Goal: Use online tool/utility: Utilize a website feature to perform a specific function

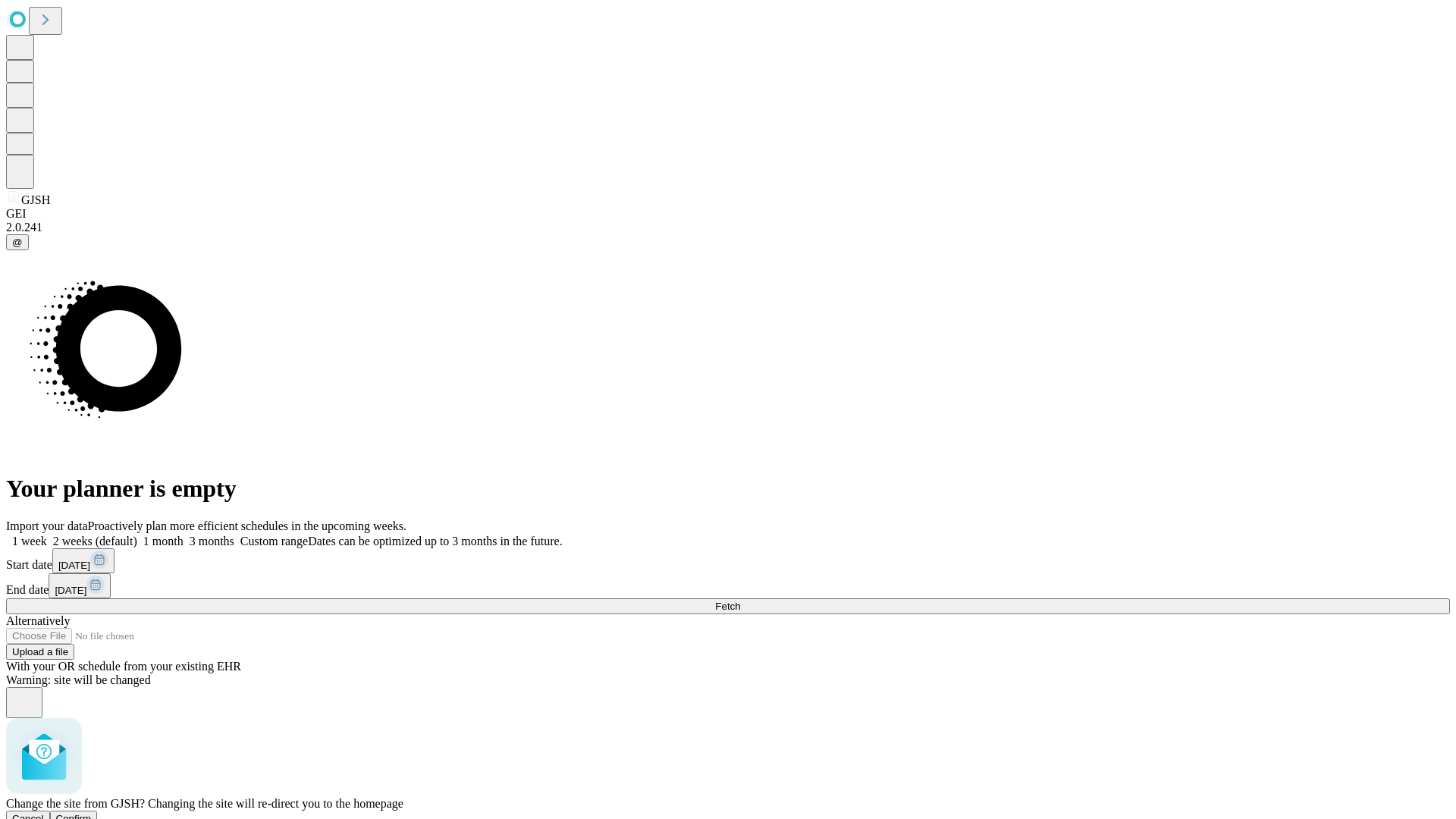
click at [92, 813] on span "Confirm" at bounding box center [74, 818] width 35 height 11
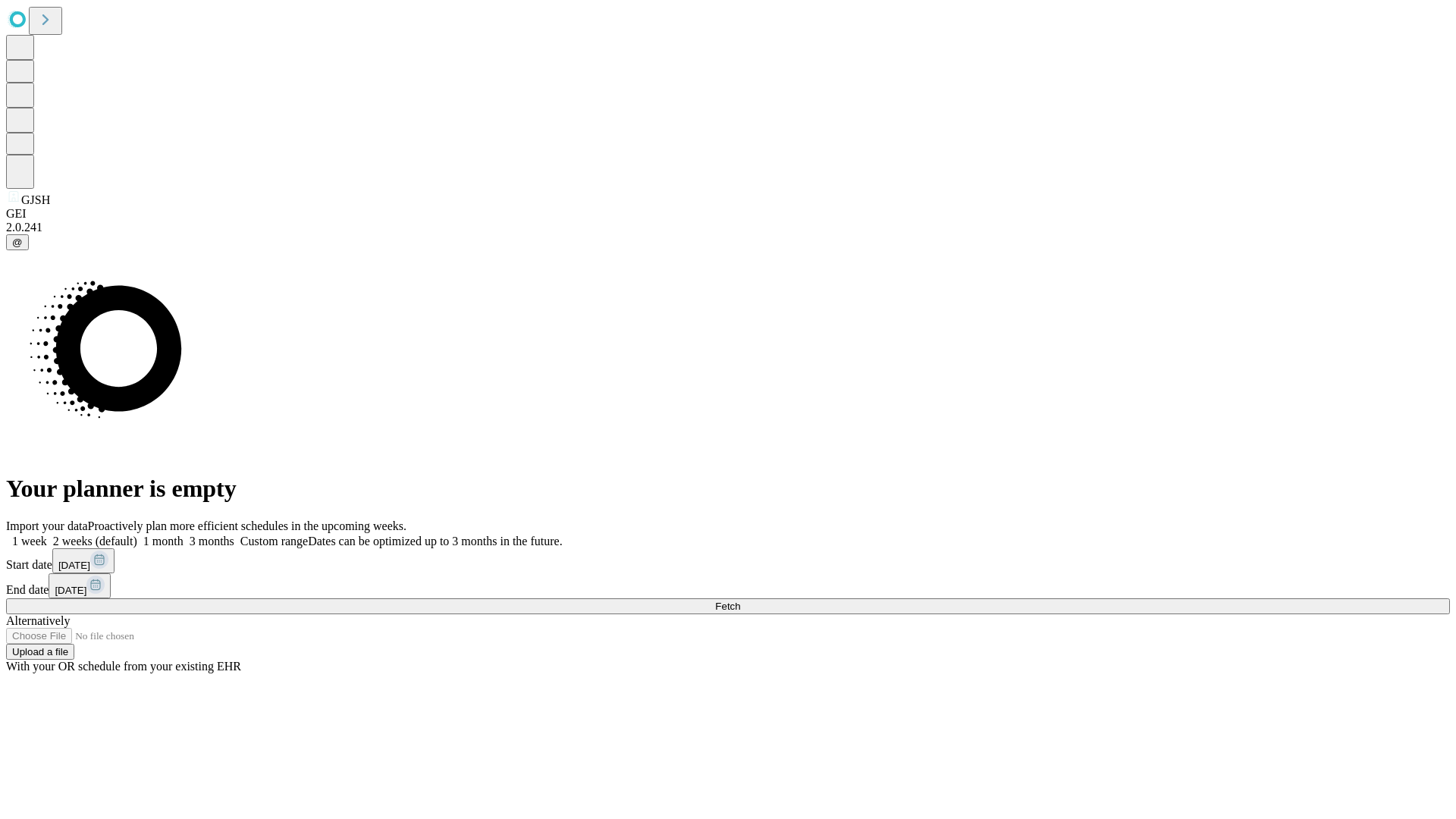
click at [183, 535] on label "1 month" at bounding box center [161, 541] width 47 height 13
click at [740, 601] on span "Fetch" at bounding box center [727, 606] width 25 height 11
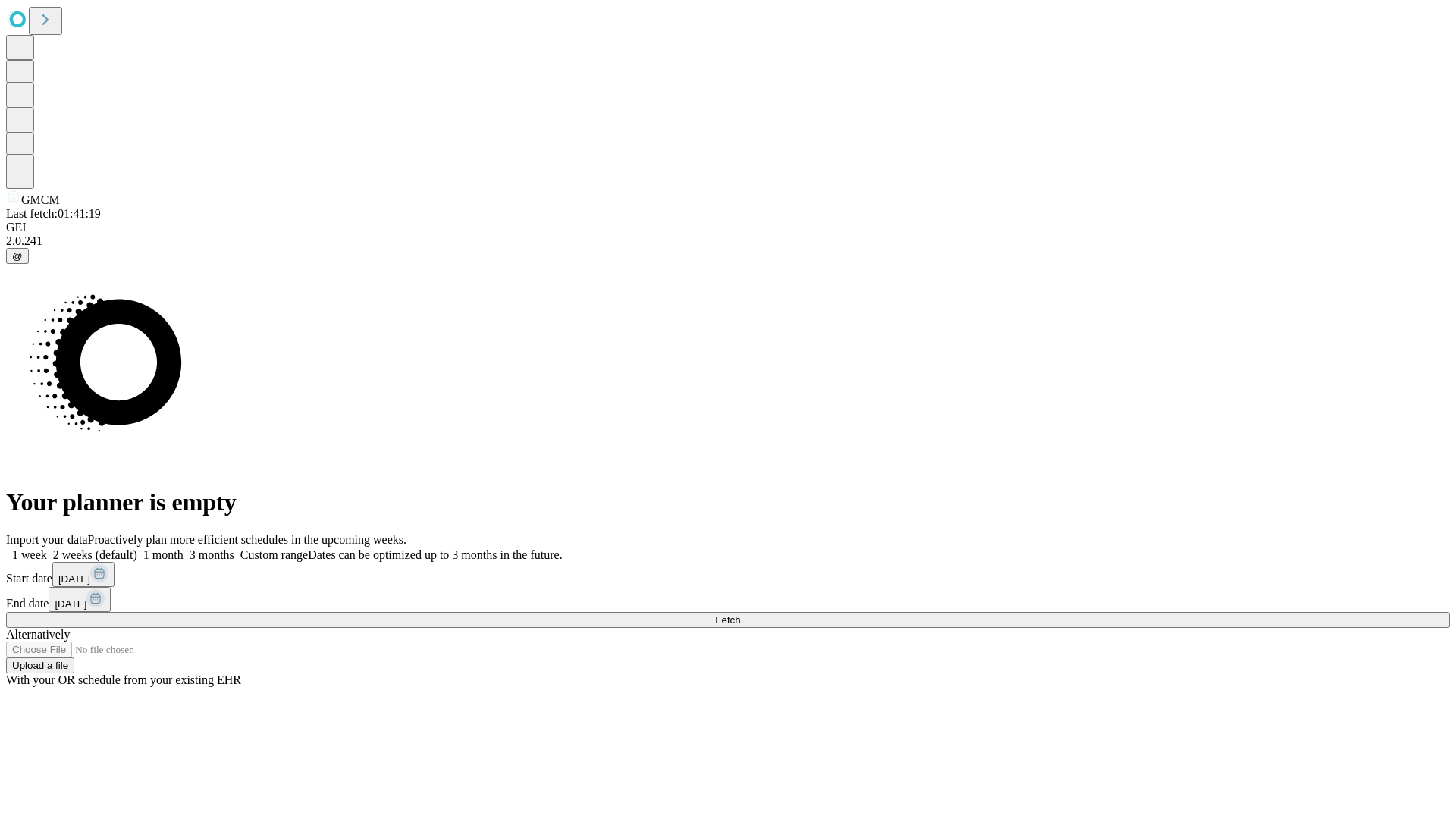
click at [183, 548] on label "1 month" at bounding box center [161, 555] width 47 height 13
click at [740, 614] on span "Fetch" at bounding box center [727, 620] width 25 height 11
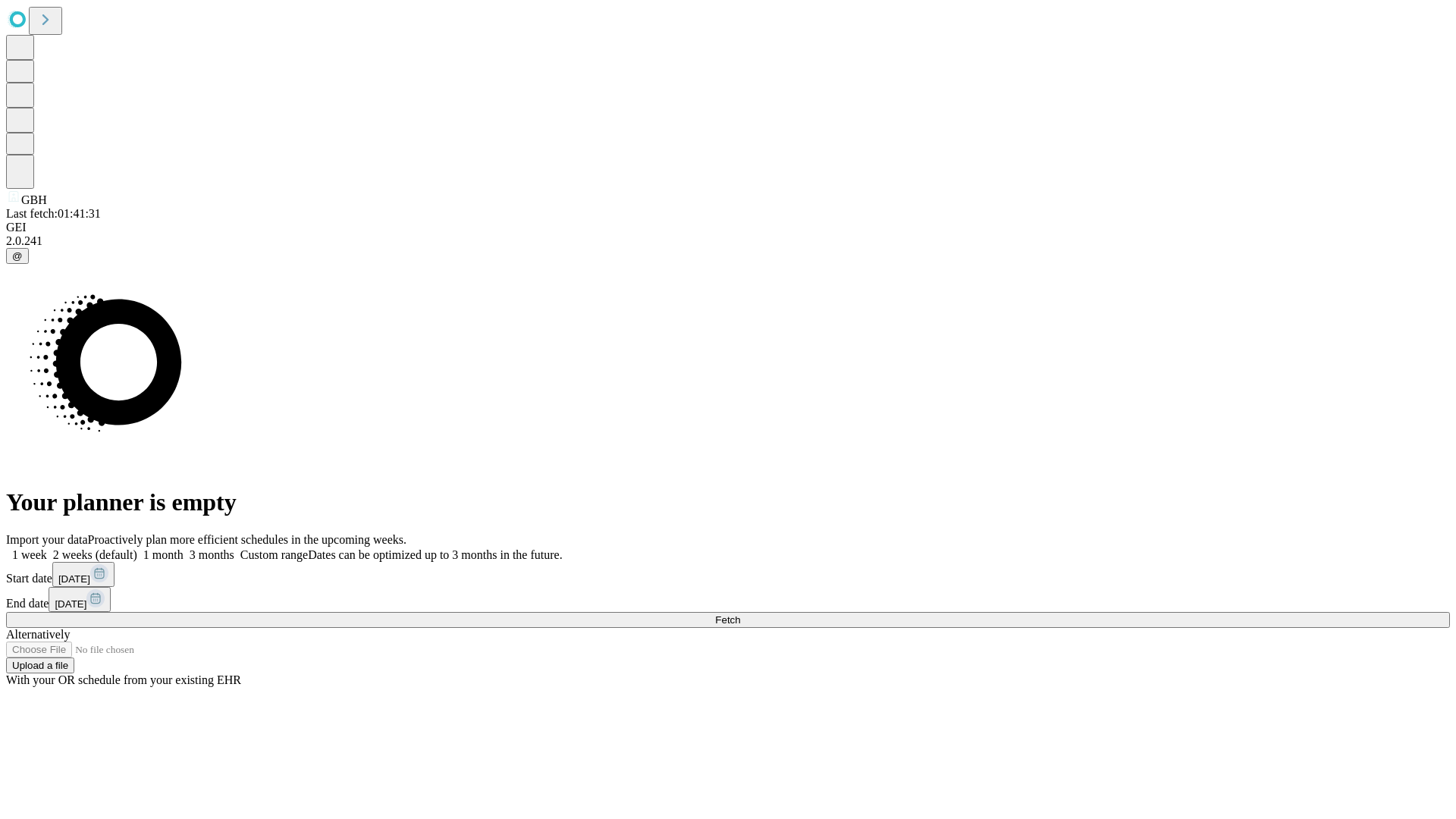
click at [183, 548] on label "1 month" at bounding box center [161, 555] width 47 height 13
click at [740, 614] on span "Fetch" at bounding box center [727, 620] width 25 height 11
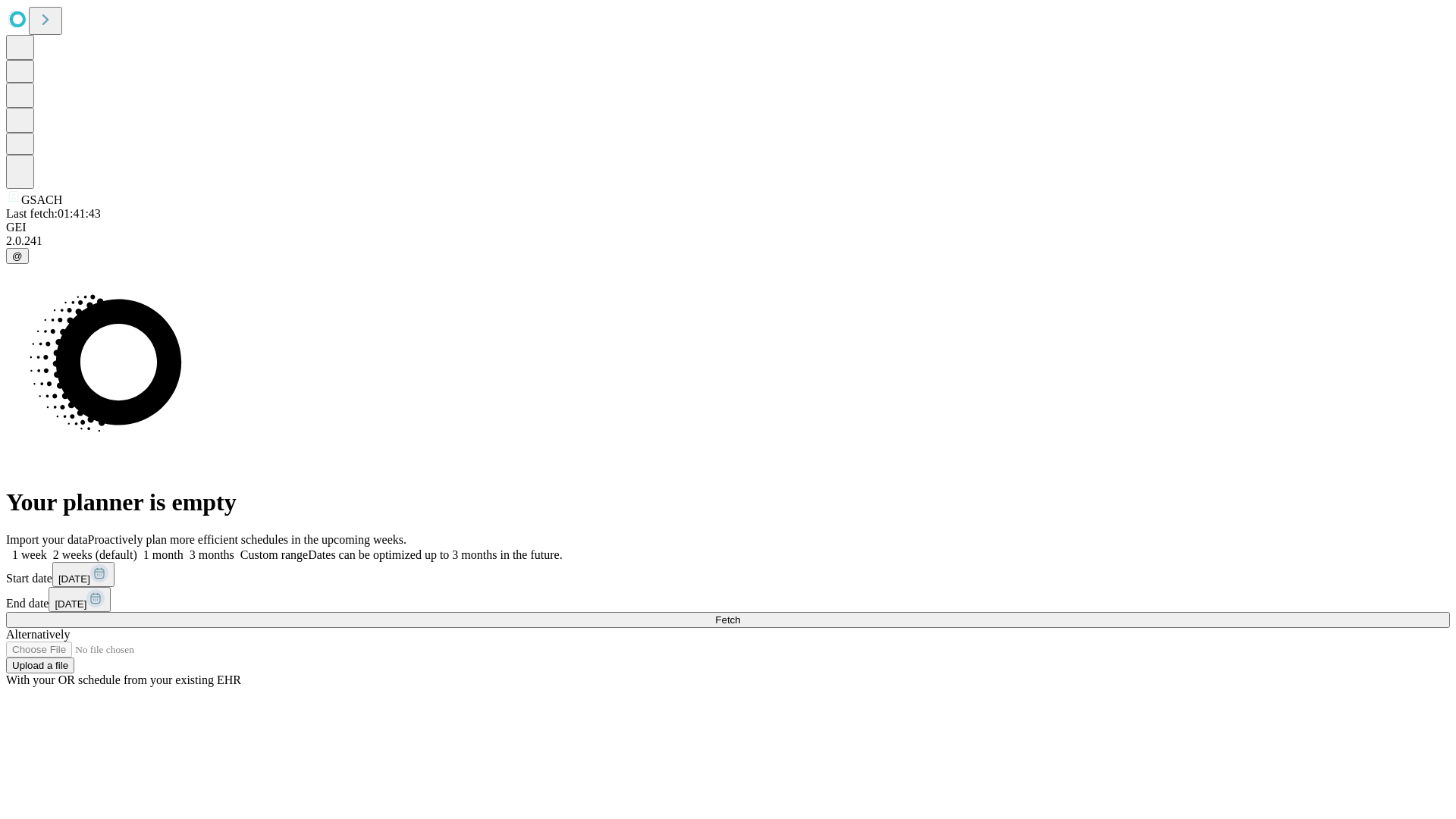
click at [183, 548] on label "1 month" at bounding box center [161, 555] width 47 height 13
click at [740, 614] on span "Fetch" at bounding box center [727, 620] width 25 height 11
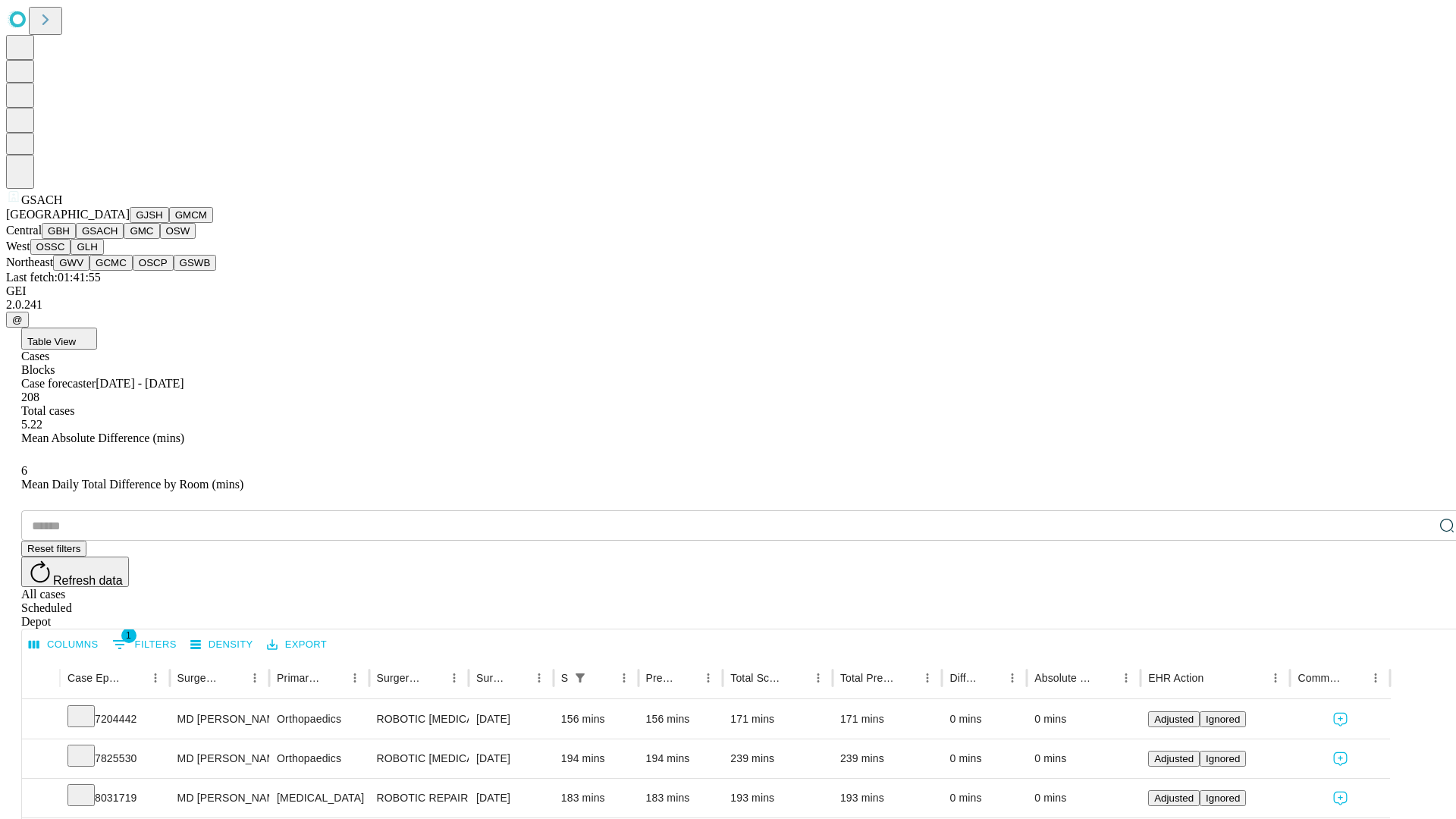
click at [124, 238] on button "GMC" at bounding box center [141, 231] width 35 height 16
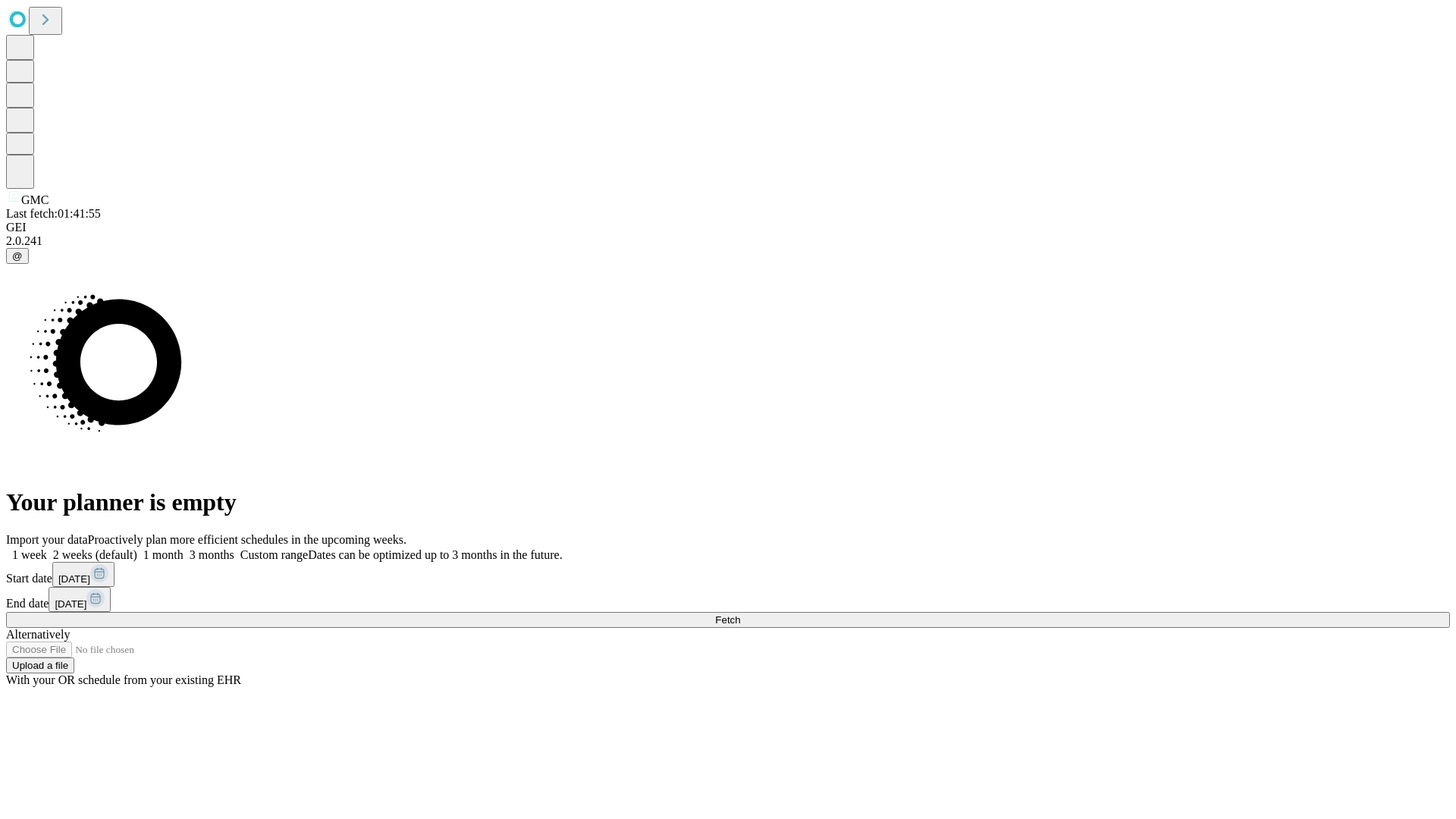
click at [740, 614] on span "Fetch" at bounding box center [727, 620] width 25 height 11
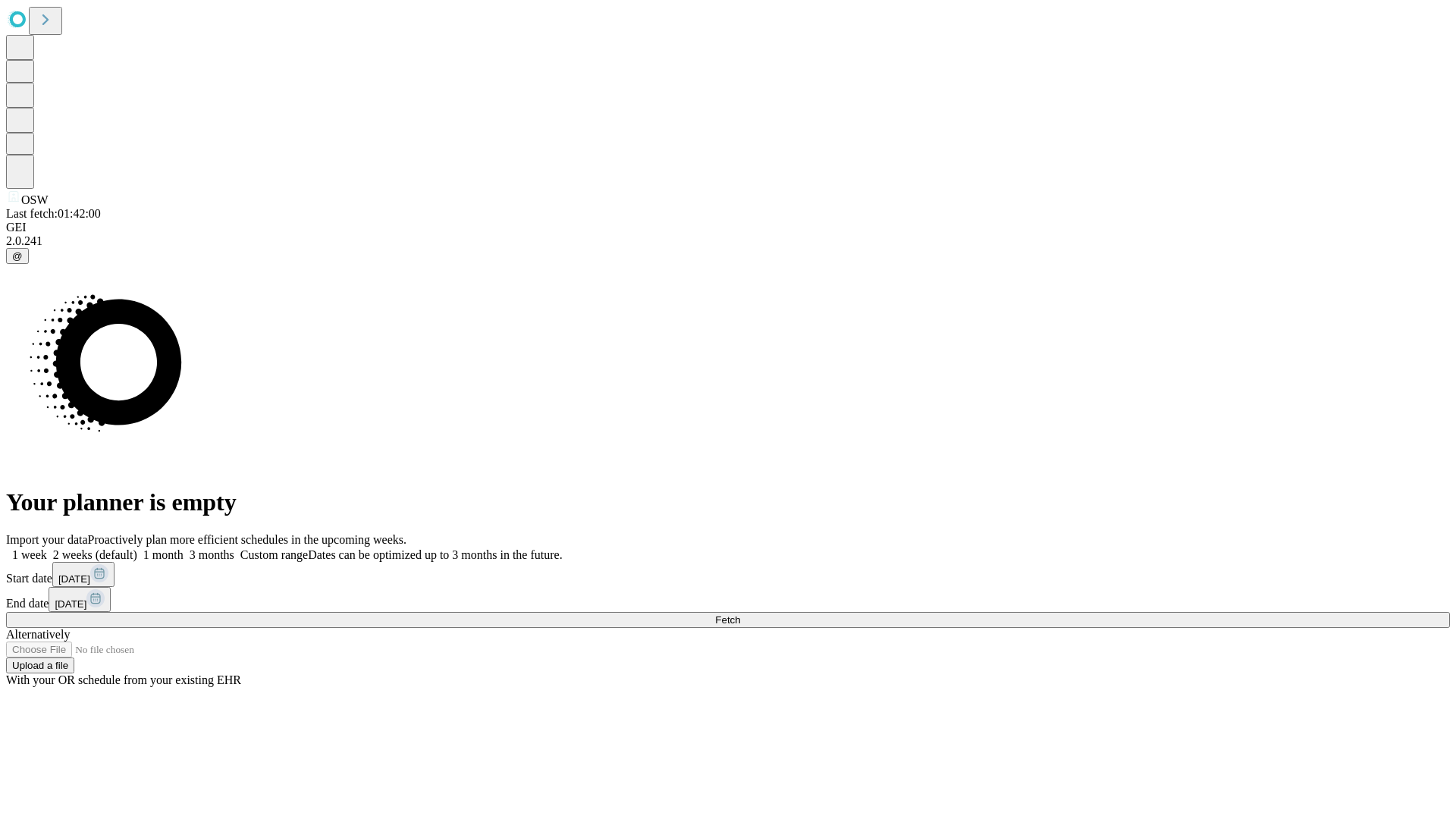
click at [183, 548] on label "1 month" at bounding box center [161, 555] width 47 height 13
click at [740, 614] on span "Fetch" at bounding box center [727, 620] width 25 height 11
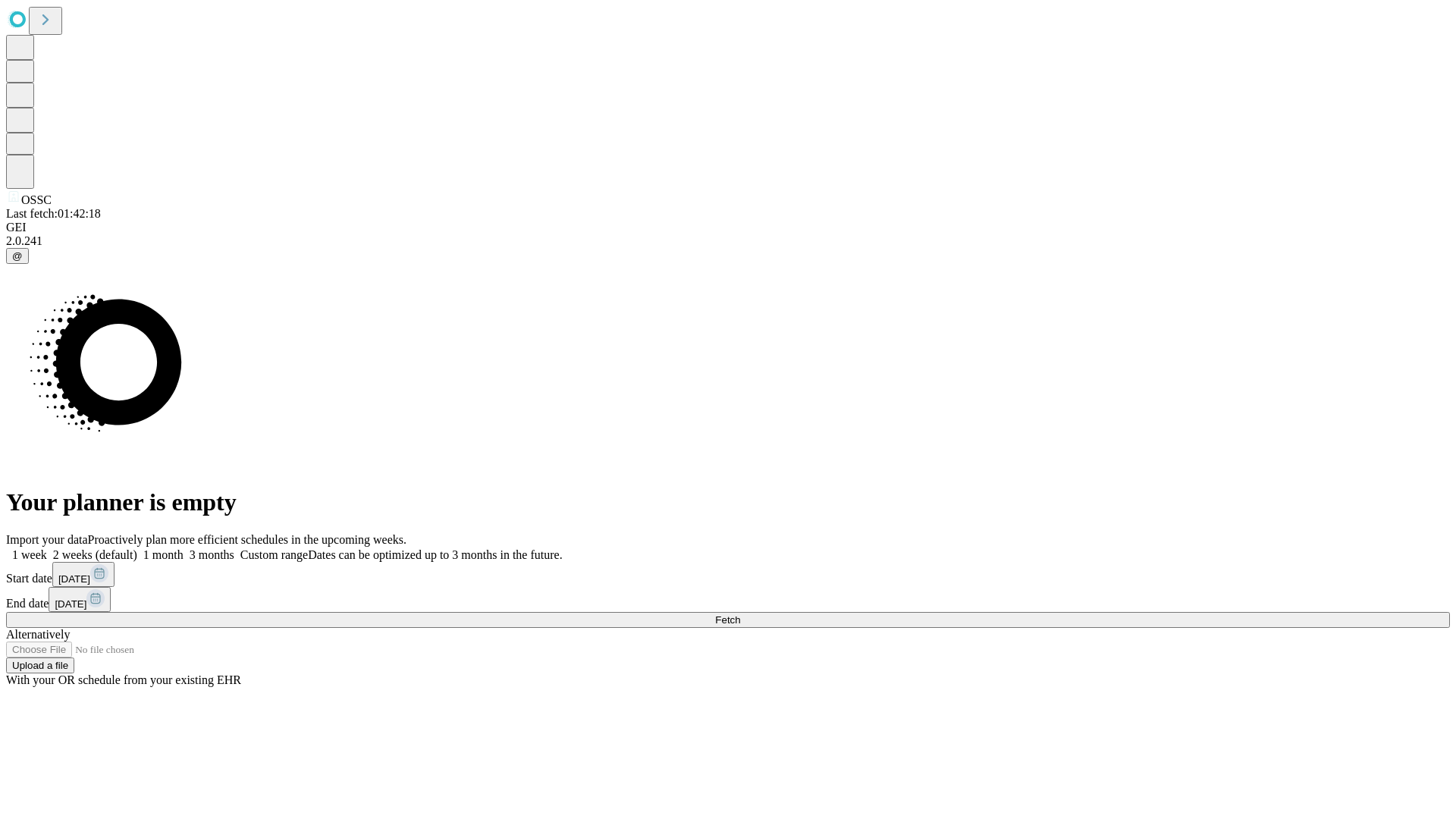
click at [183, 548] on label "1 month" at bounding box center [161, 555] width 47 height 13
click at [740, 614] on span "Fetch" at bounding box center [727, 620] width 25 height 11
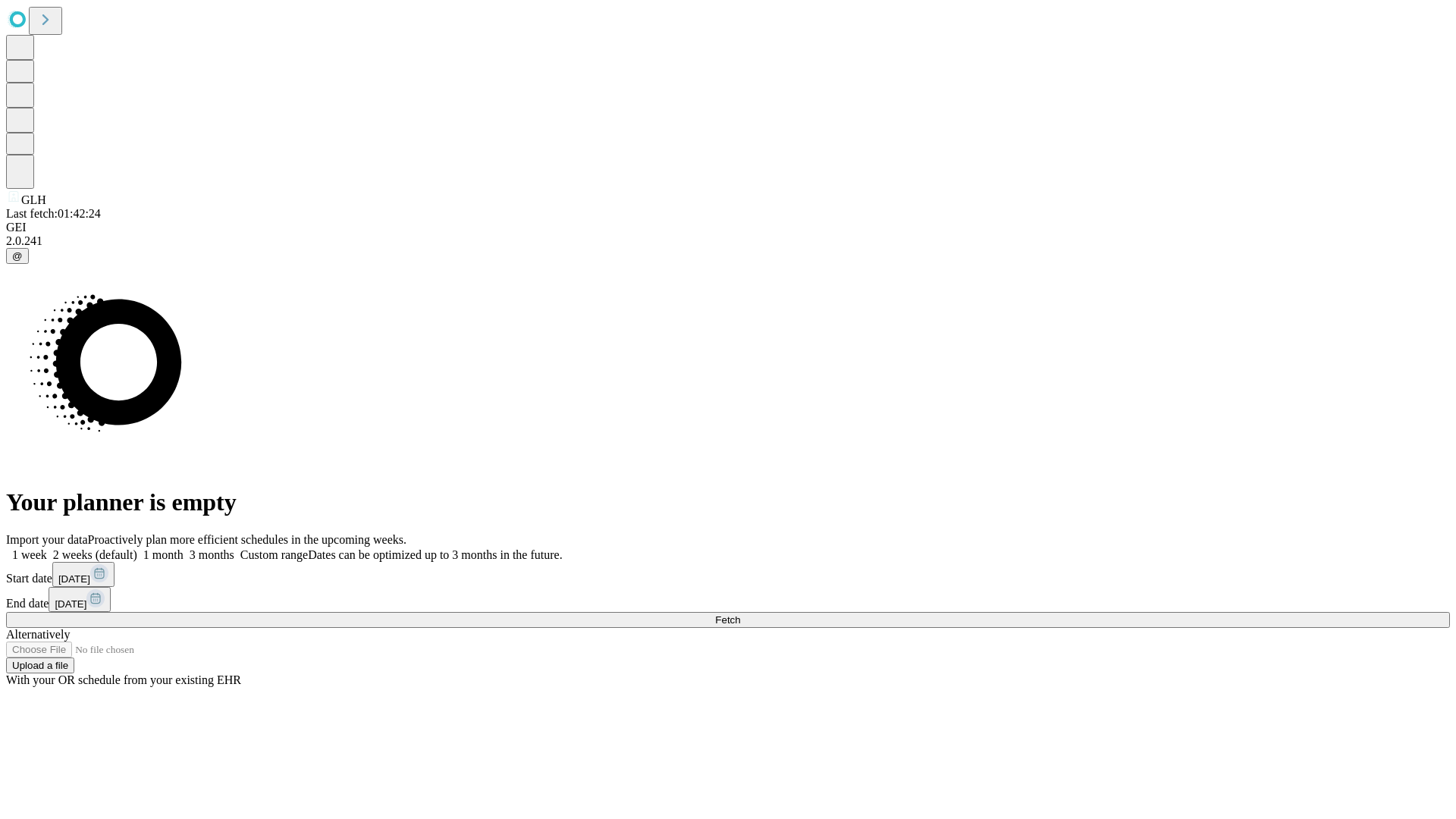
click at [183, 548] on label "1 month" at bounding box center [161, 555] width 47 height 13
click at [740, 614] on span "Fetch" at bounding box center [727, 620] width 25 height 11
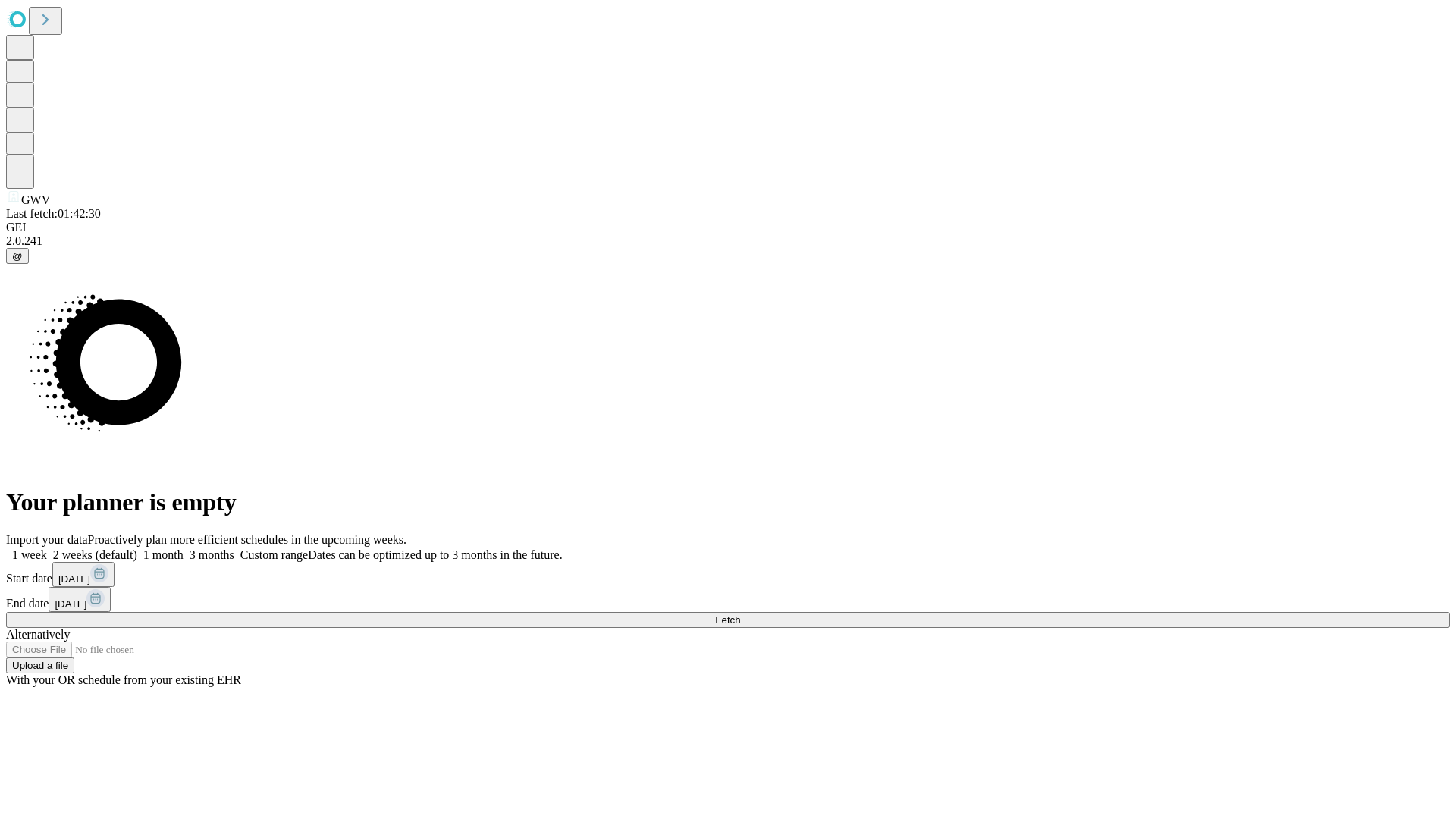
click at [740, 614] on span "Fetch" at bounding box center [727, 620] width 25 height 11
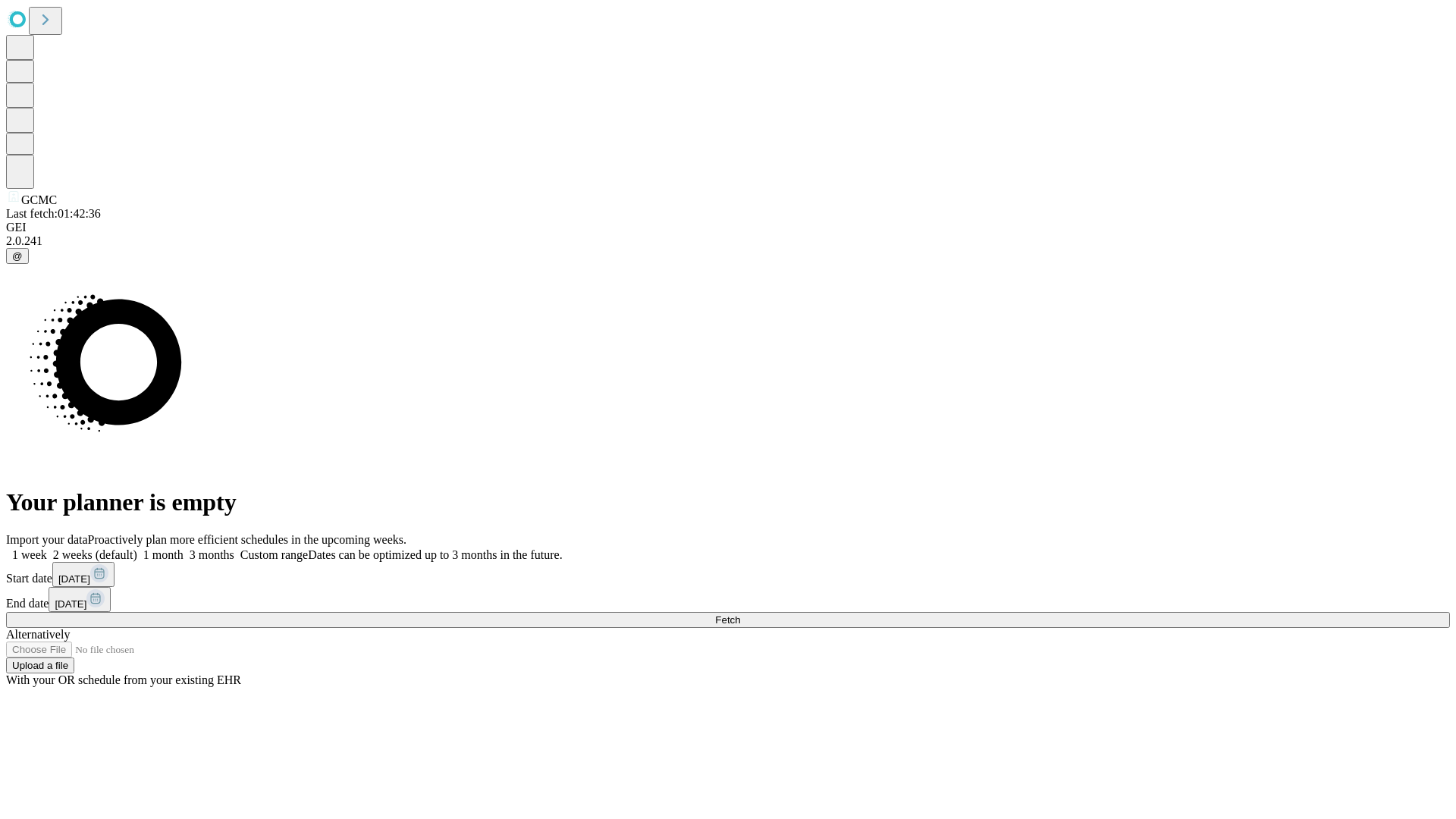
click at [183, 548] on label "1 month" at bounding box center [161, 555] width 47 height 13
click at [740, 614] on span "Fetch" at bounding box center [727, 620] width 25 height 11
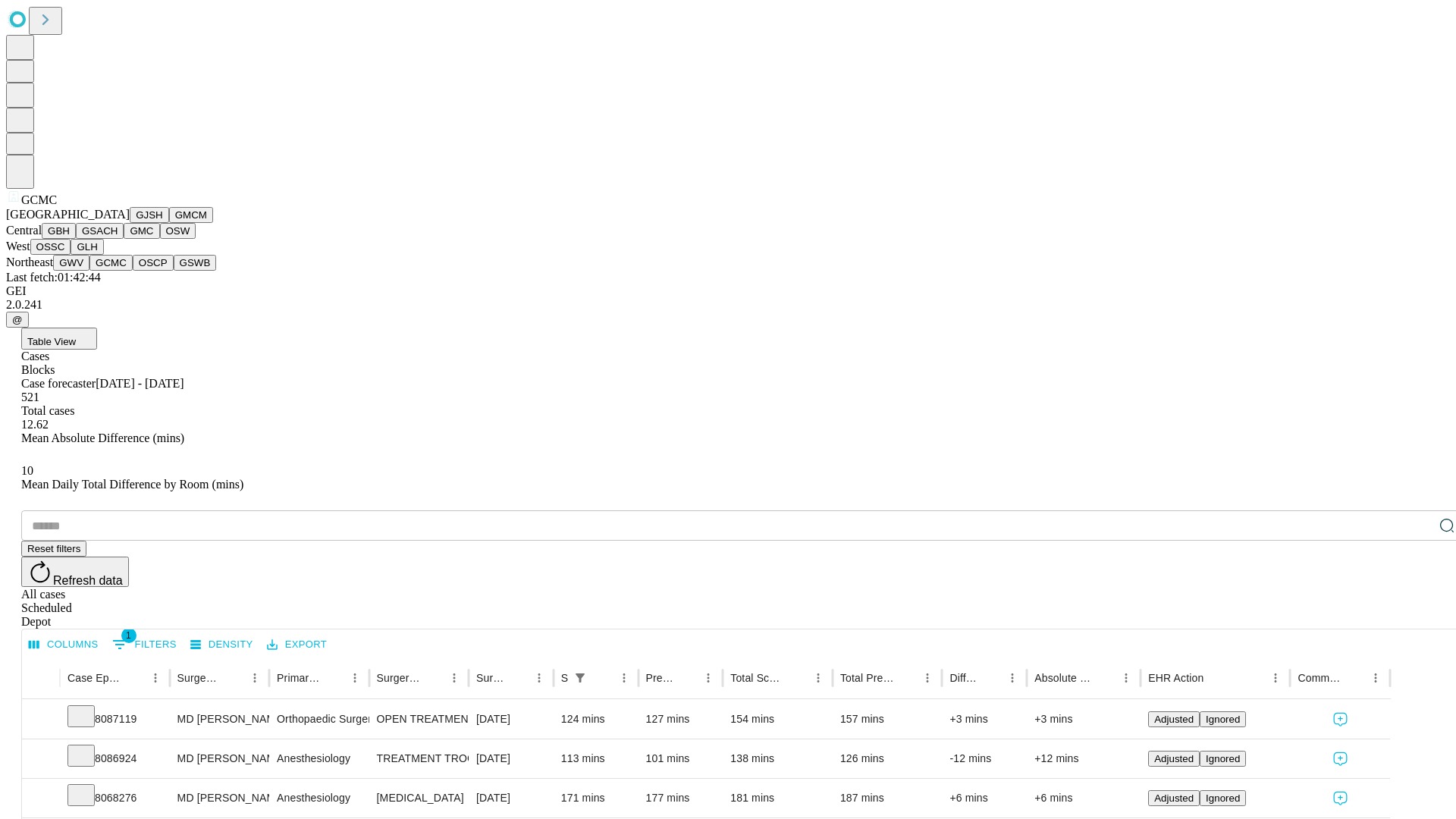
click at [133, 271] on button "OSCP" at bounding box center [153, 263] width 41 height 16
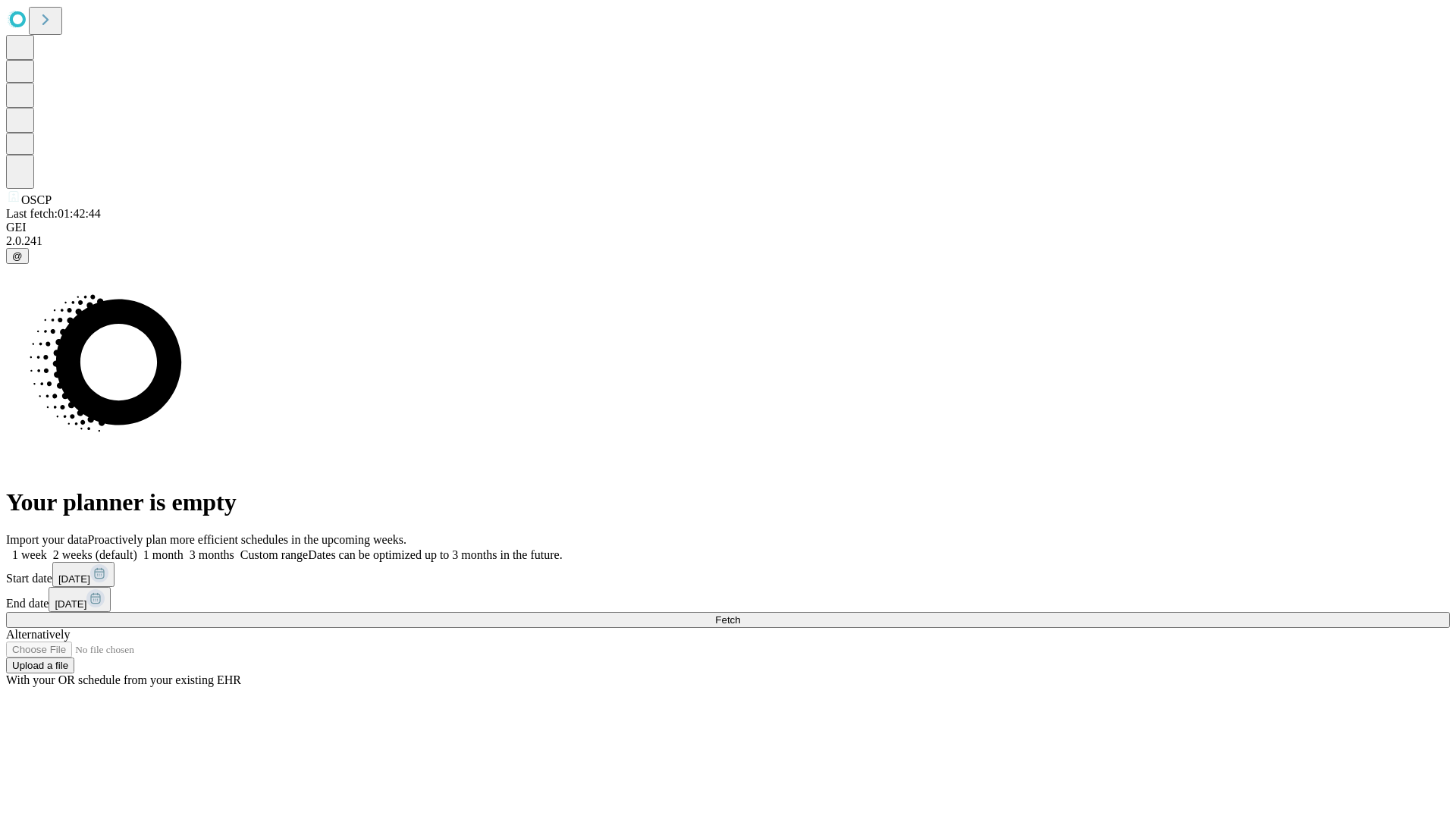
click at [183, 548] on label "1 month" at bounding box center [161, 555] width 47 height 13
click at [740, 614] on span "Fetch" at bounding box center [727, 620] width 25 height 11
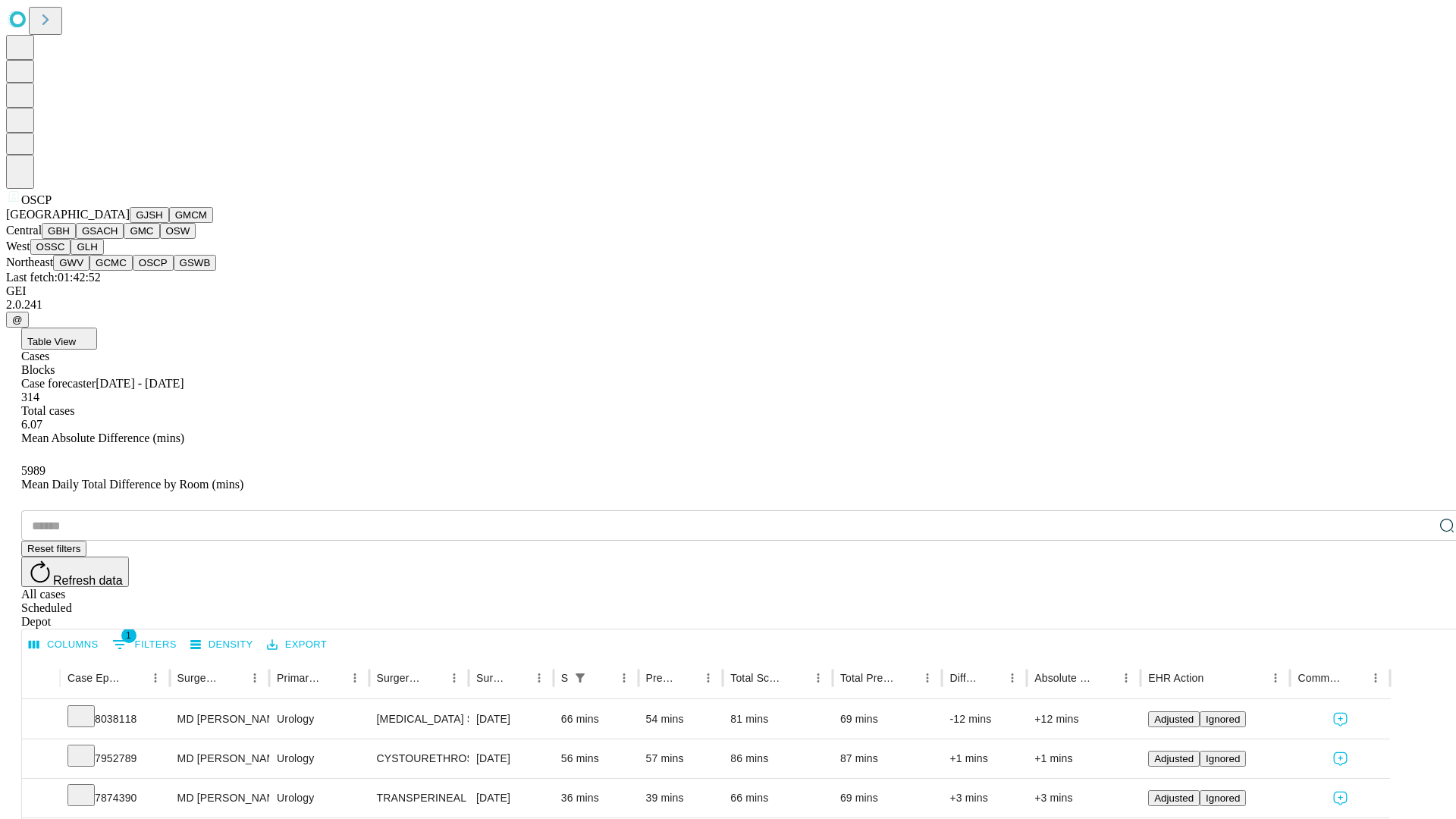
click at [173, 271] on button "GSWB" at bounding box center [195, 263] width 43 height 16
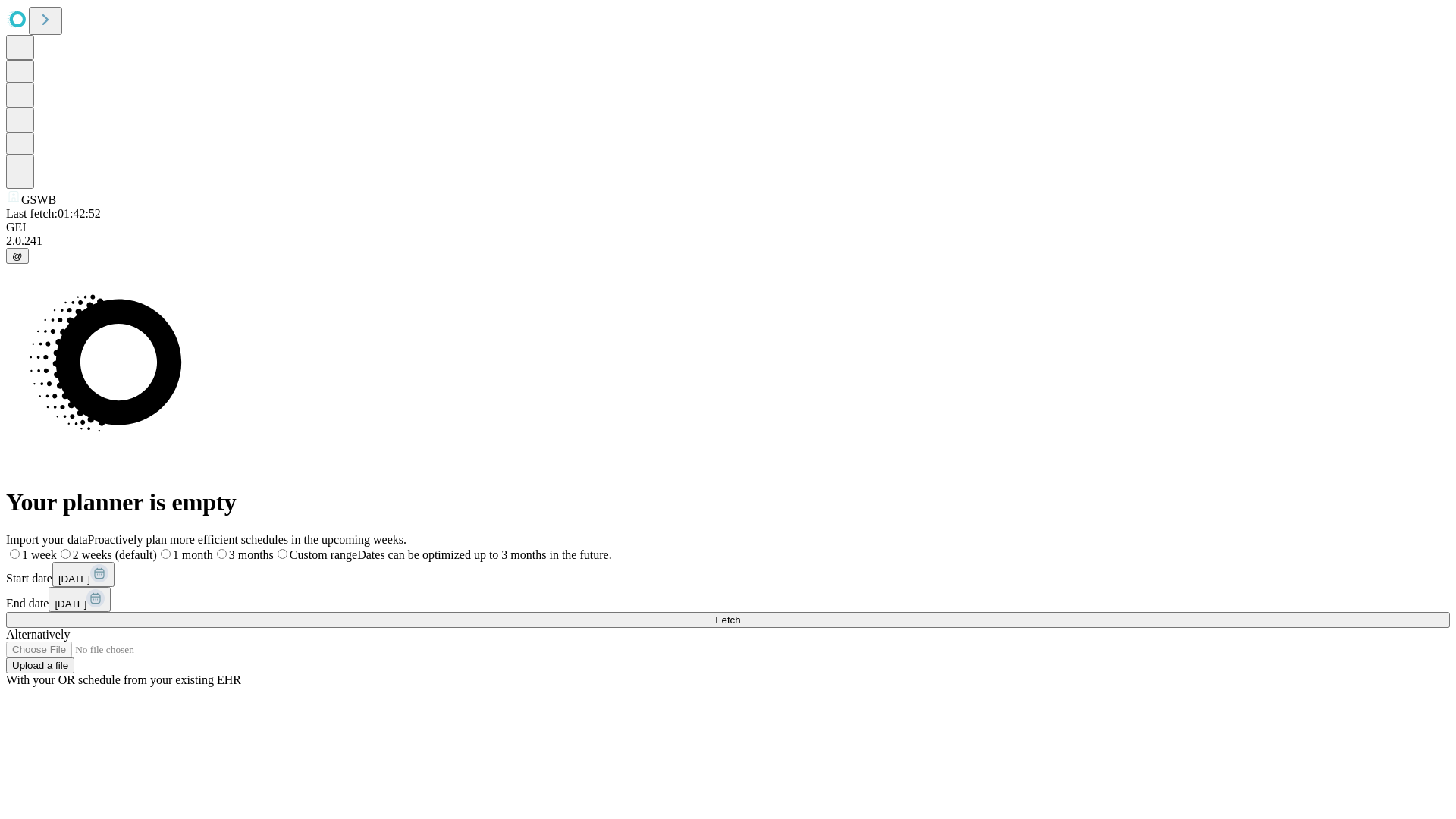
click at [213, 548] on label "1 month" at bounding box center [185, 555] width 56 height 13
click at [740, 614] on span "Fetch" at bounding box center [727, 620] width 25 height 11
